Goal: Task Accomplishment & Management: Manage account settings

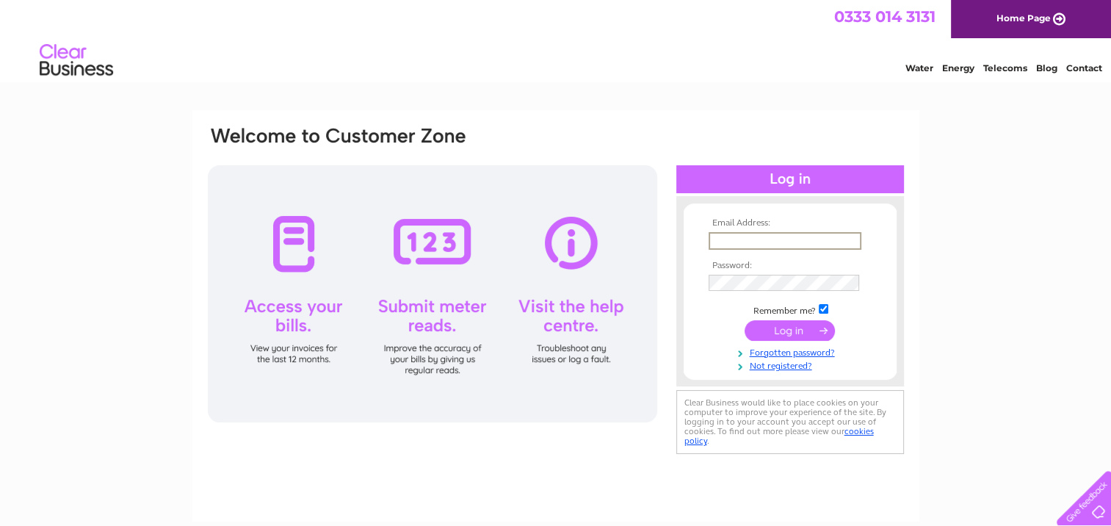
click at [797, 234] on input "text" at bounding box center [784, 241] width 153 height 18
type input "accounts@alphaofficefurniture.com"
click at [787, 332] on input "submit" at bounding box center [789, 329] width 90 height 21
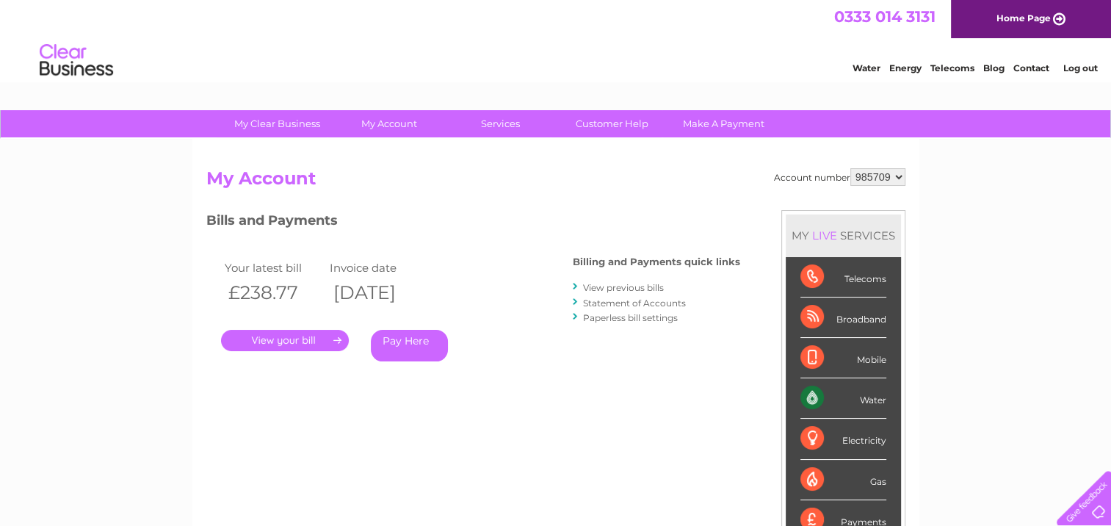
click at [317, 342] on link "." at bounding box center [285, 340] width 128 height 21
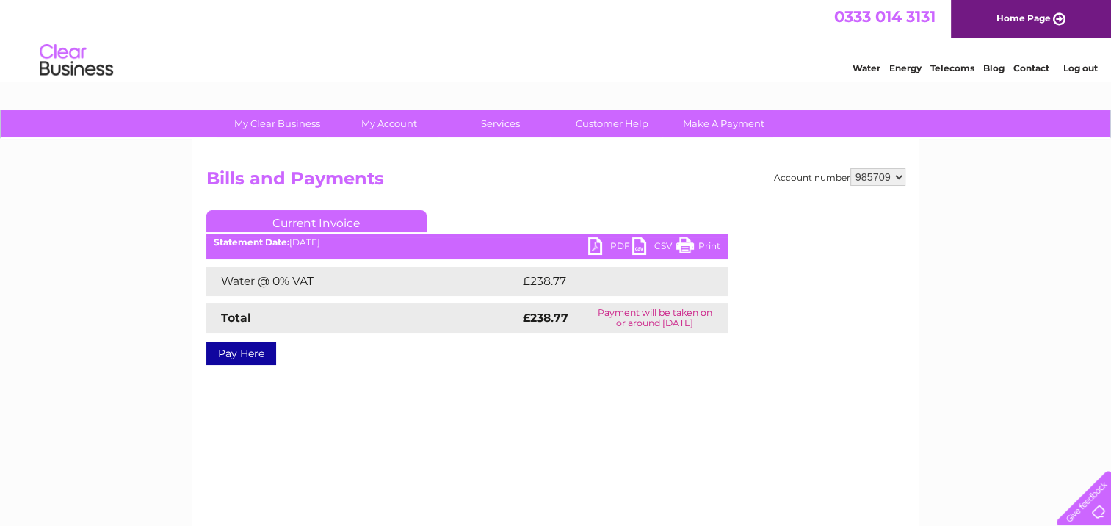
click at [599, 241] on link "PDF" at bounding box center [610, 247] width 44 height 21
click at [1079, 73] on link "Log out" at bounding box center [1079, 67] width 34 height 11
